Goal: Use online tool/utility: Utilize a website feature to perform a specific function

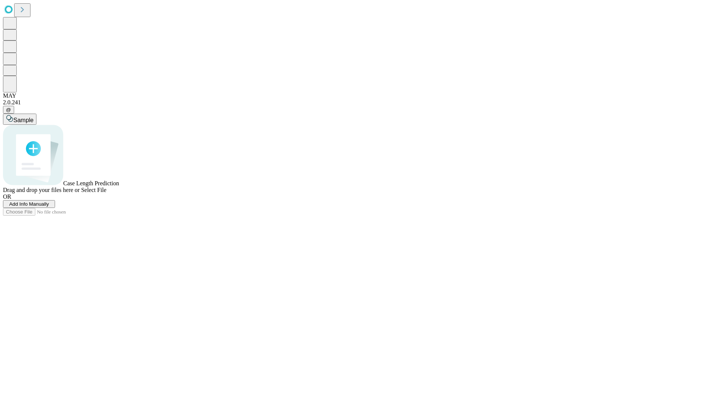
click at [49, 207] on span "Add Info Manually" at bounding box center [29, 204] width 40 height 6
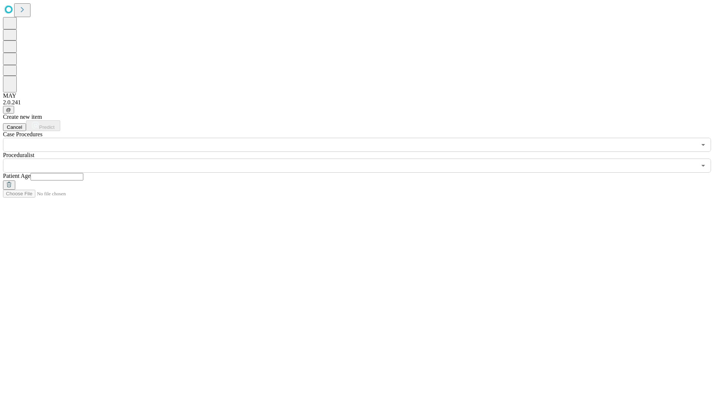
click at [83, 173] on input "text" at bounding box center [56, 176] width 53 height 7
type input "**"
click at [362, 159] on input "text" at bounding box center [349, 166] width 693 height 14
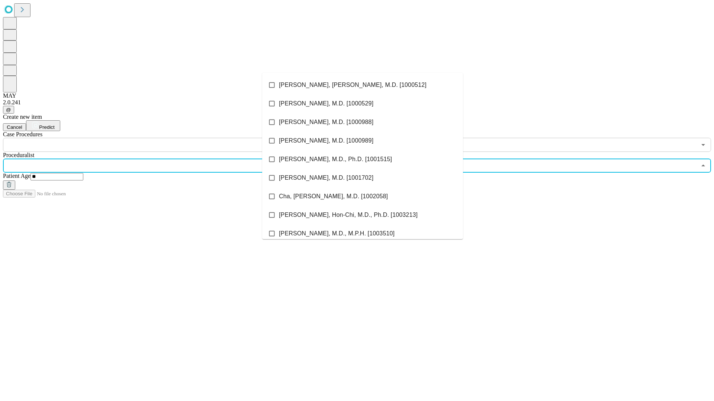
click at [362, 85] on li "[PERSON_NAME], [PERSON_NAME], M.D. [1000512]" at bounding box center [362, 85] width 201 height 19
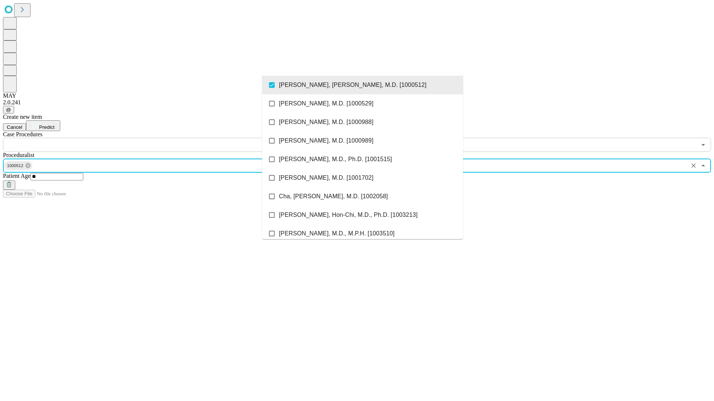
click at [156, 138] on input "text" at bounding box center [349, 145] width 693 height 14
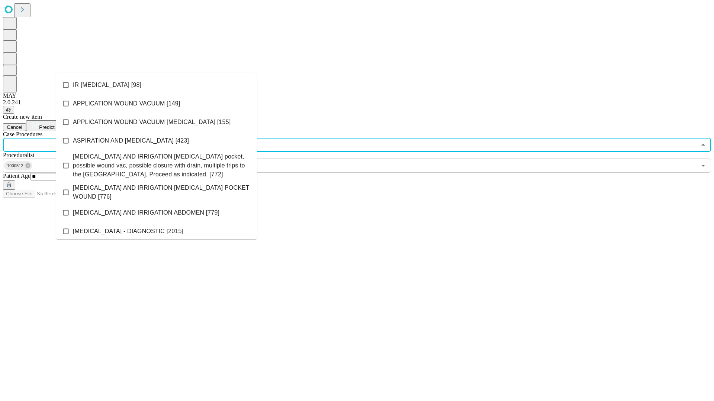
click at [156, 85] on li "IR [MEDICAL_DATA] [98]" at bounding box center [156, 85] width 201 height 19
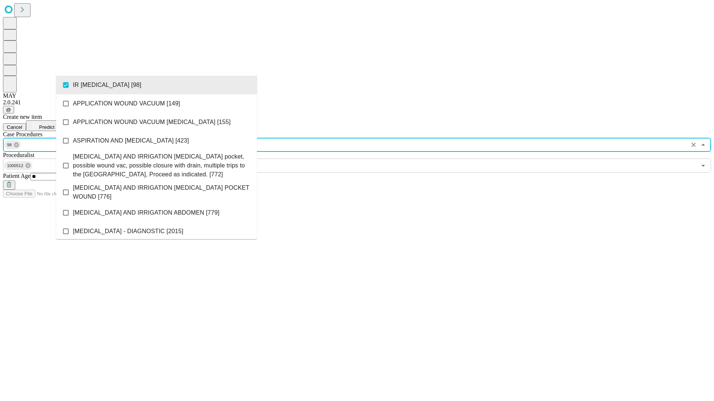
click at [54, 125] on span "Predict" at bounding box center [46, 128] width 15 height 6
